Goal: Task Accomplishment & Management: Use online tool/utility

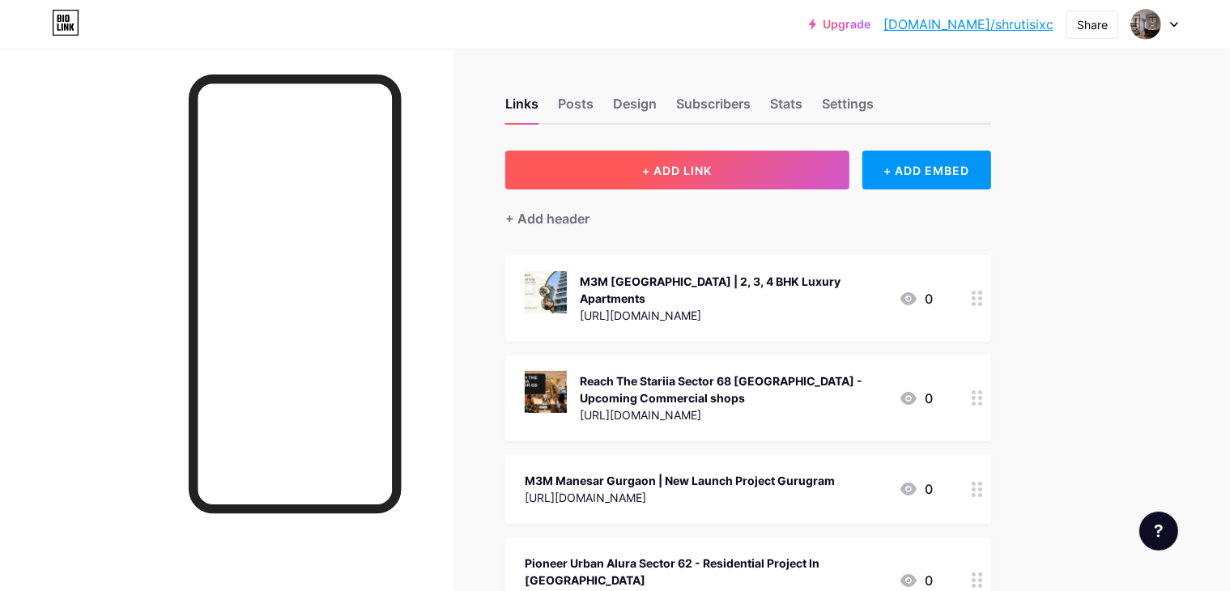
click at [832, 177] on button "+ ADD LINK" at bounding box center [677, 170] width 344 height 39
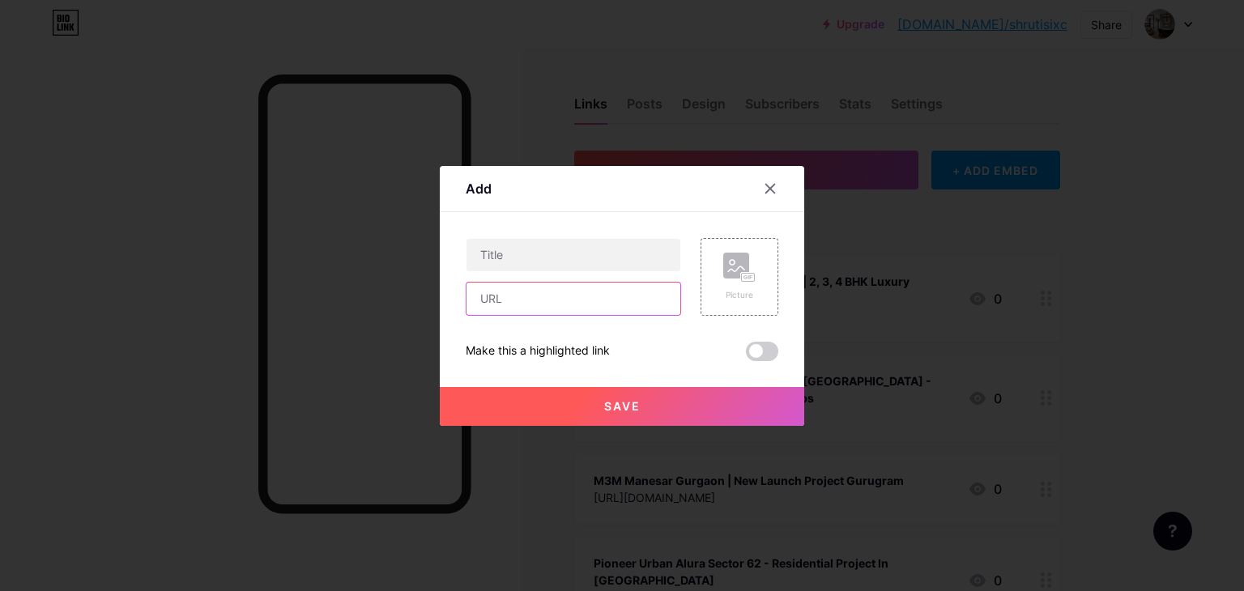
click at [599, 311] on input "text" at bounding box center [573, 299] width 214 height 32
paste input "[URL][DOMAIN_NAME]"
type input "[URL][DOMAIN_NAME]"
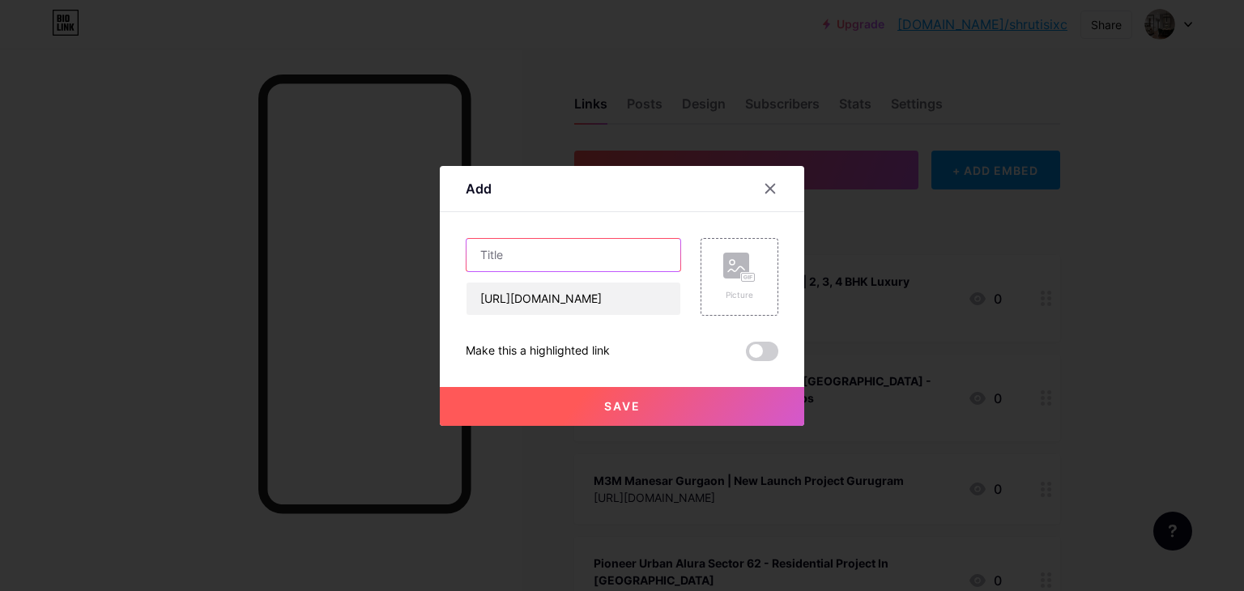
click at [568, 247] on input "text" at bounding box center [573, 255] width 214 height 32
paste input "M3m Merlin - M3M Residential Project in [GEOGRAPHIC_DATA]"
type input "M3m Merlin - M3M Residential Project in [GEOGRAPHIC_DATA]"
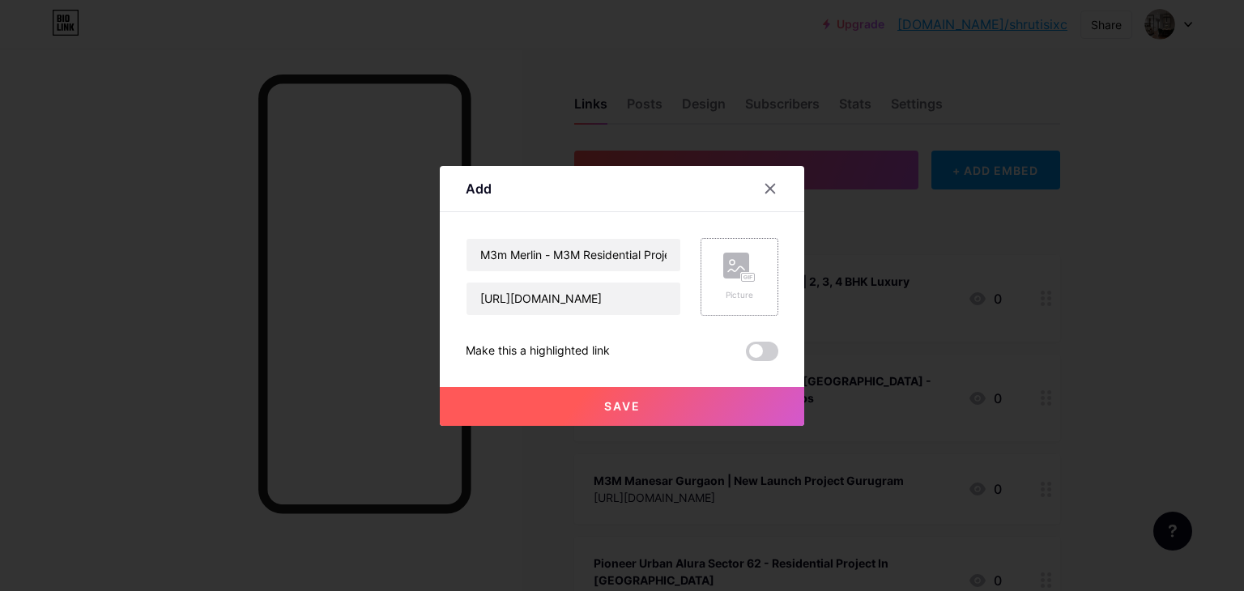
click at [732, 273] on rect at bounding box center [736, 266] width 26 height 26
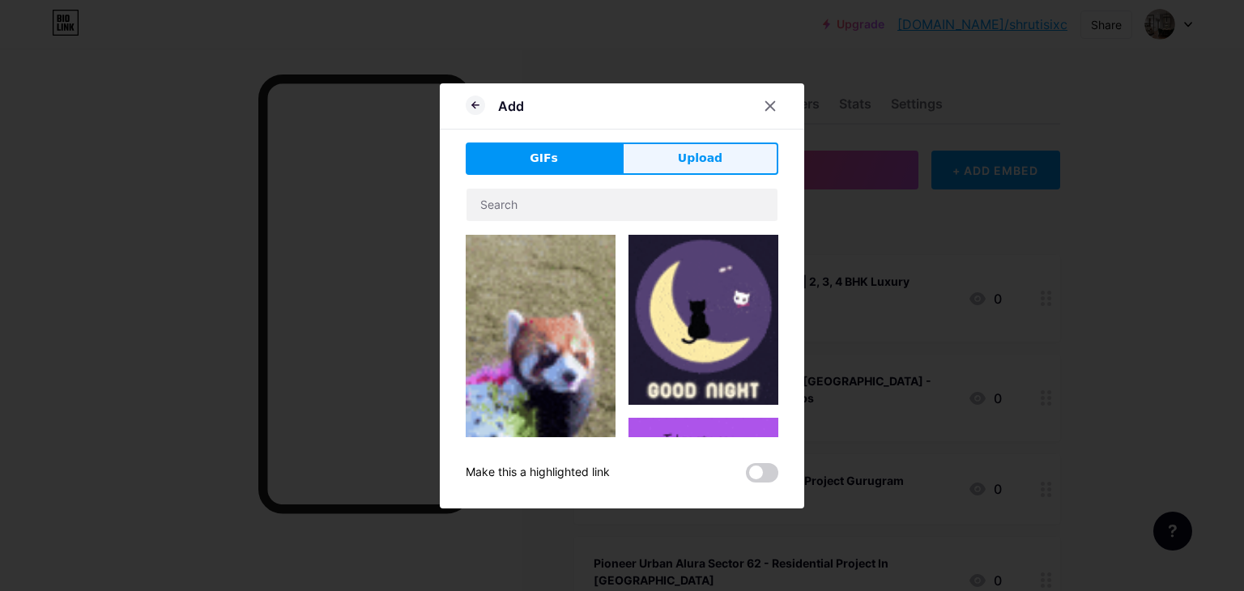
click at [677, 164] on button "Upload" at bounding box center [700, 158] width 156 height 32
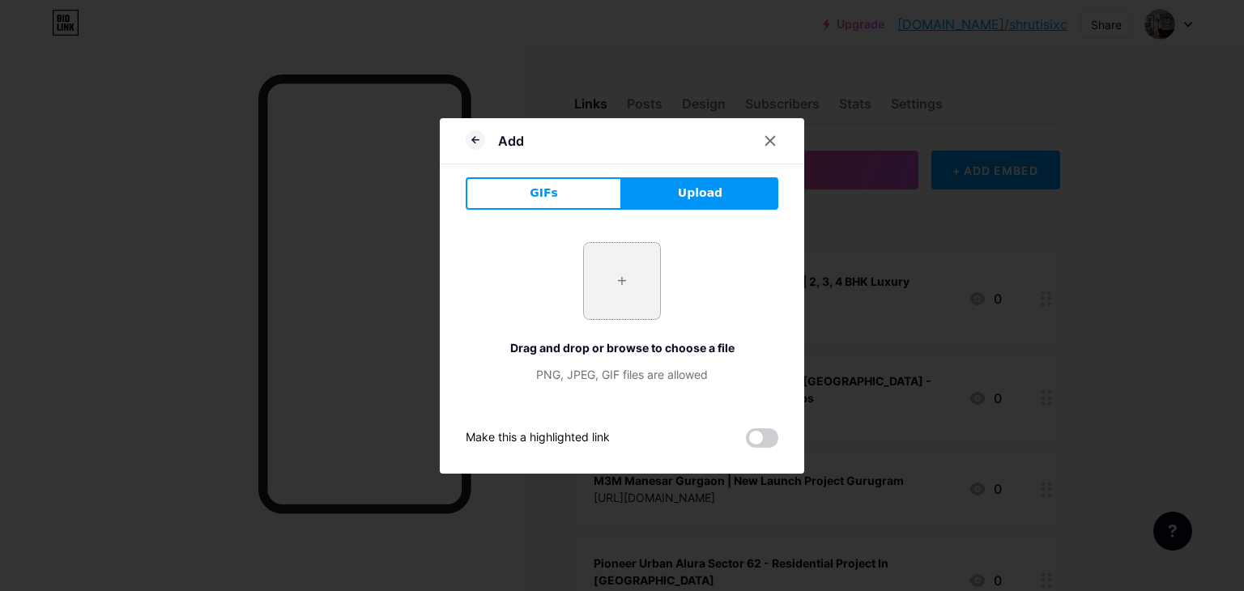
click at [614, 274] on input "file" at bounding box center [622, 281] width 76 height 76
type input "C:\fakepath\M3m Merlin (2).png"
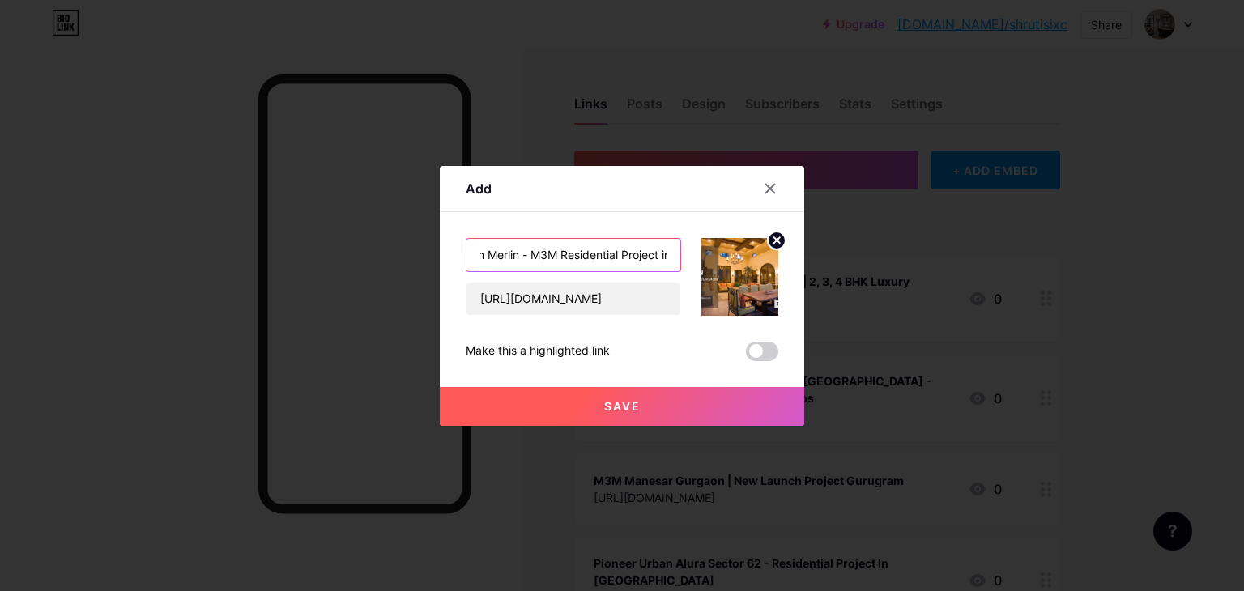
scroll to position [0, 134]
drag, startPoint x: 655, startPoint y: 253, endPoint x: 697, endPoint y: 259, distance: 42.5
click at [697, 259] on div "M3m Merlin - M3M Residential Project in [GEOGRAPHIC_DATA] [URL][DOMAIN_NAME]" at bounding box center [622, 277] width 313 height 78
click at [664, 412] on button "Save" at bounding box center [622, 406] width 364 height 39
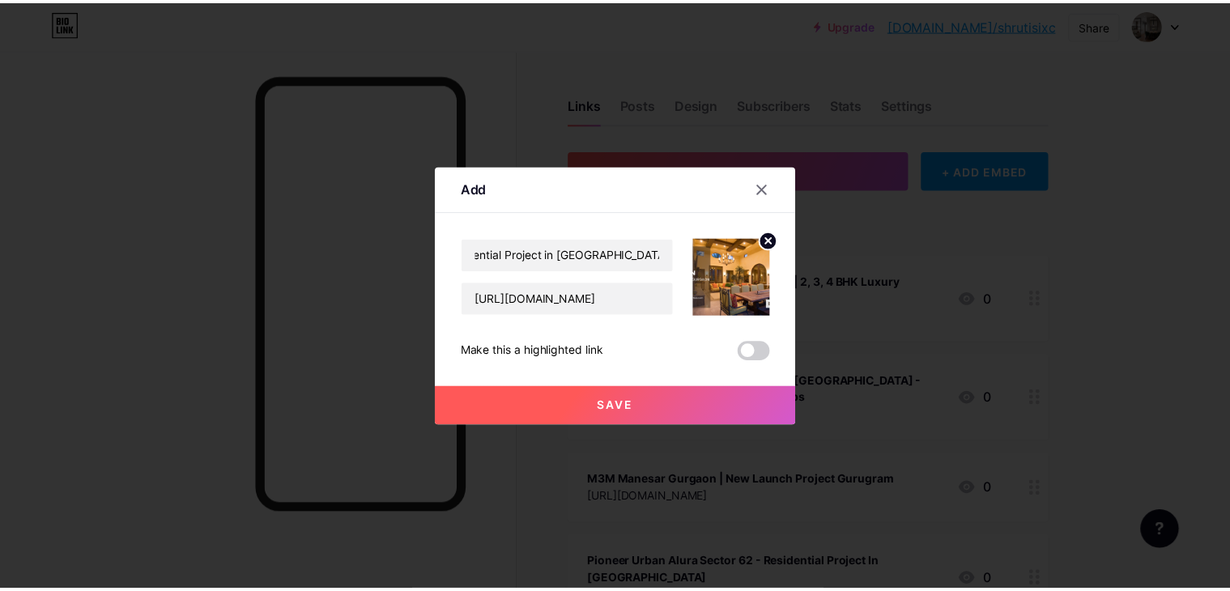
scroll to position [0, 0]
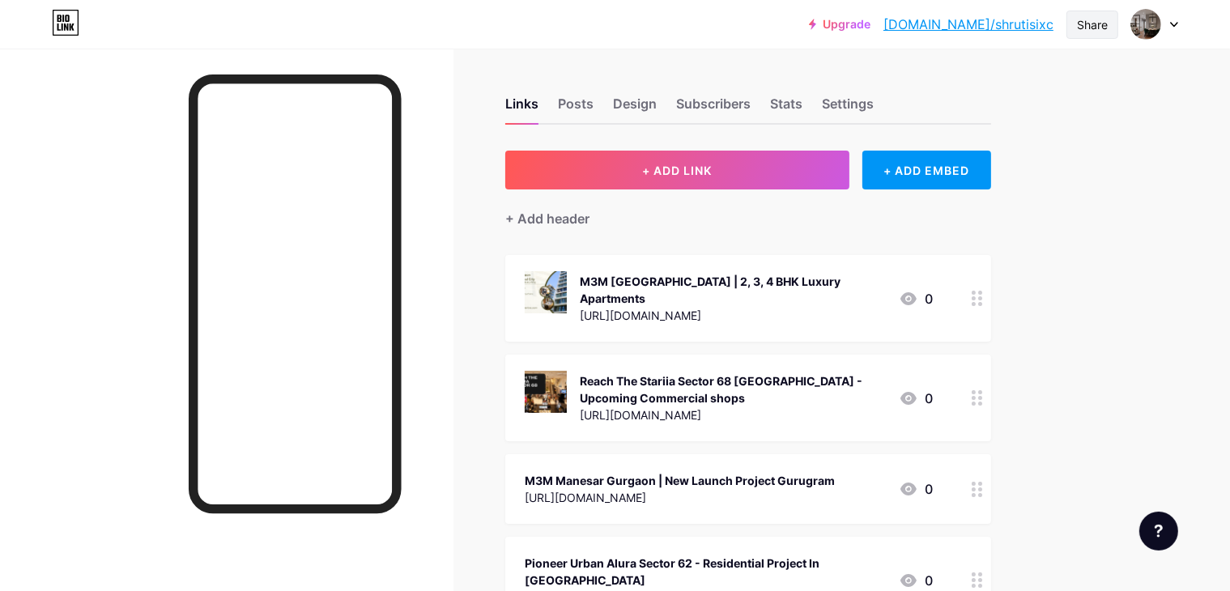
click at [1089, 15] on div "Share" at bounding box center [1092, 25] width 52 height 28
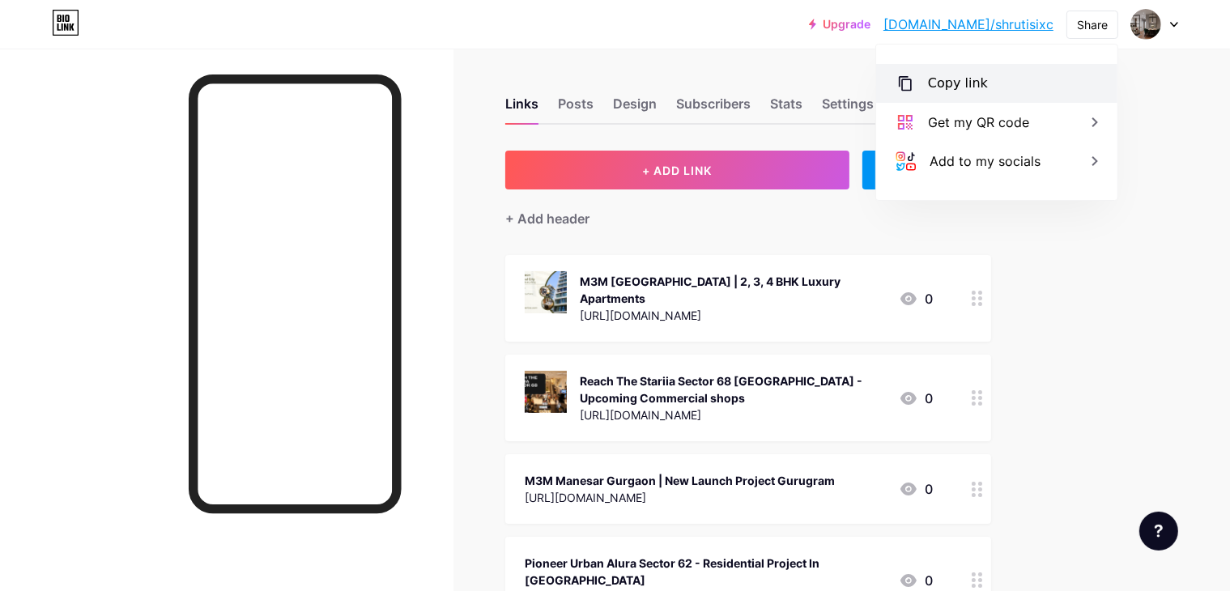
click at [962, 70] on div "Copy link" at bounding box center [996, 83] width 241 height 39
